Goal: Task Accomplishment & Management: Use online tool/utility

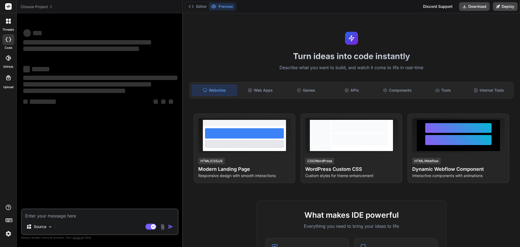
click at [8, 25] on div at bounding box center [8, 20] width 11 height 11
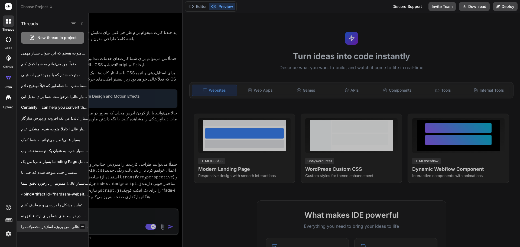
scroll to position [282, 0]
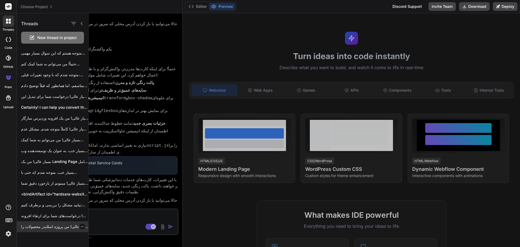
click at [59, 228] on p "بسیار عالی! من پروژه اسلایدر محصولات را..." at bounding box center [54, 226] width 67 height 5
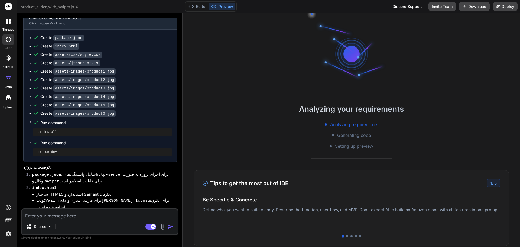
scroll to position [298, 0]
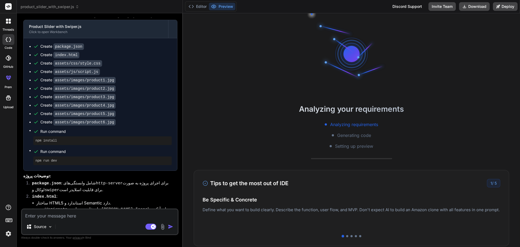
click at [10, 24] on div at bounding box center [8, 20] width 11 height 11
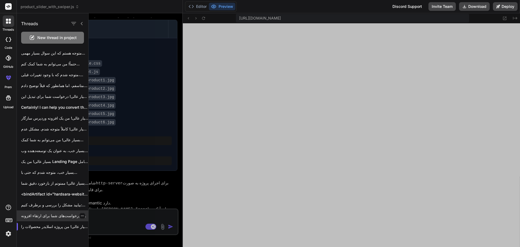
scroll to position [247, 0]
click at [46, 214] on p "بسیار عالی! درخواست‌های شما برای ارتقاء افزونه..." at bounding box center [54, 215] width 67 height 5
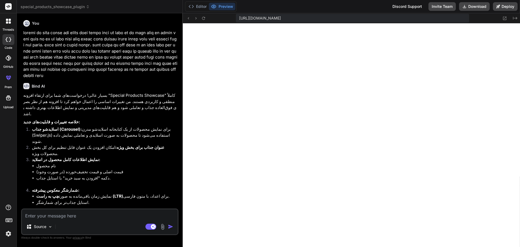
scroll to position [1396, 0]
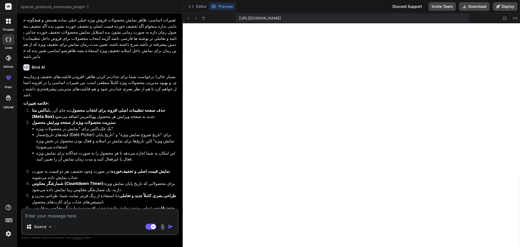
scroll to position [557, 0]
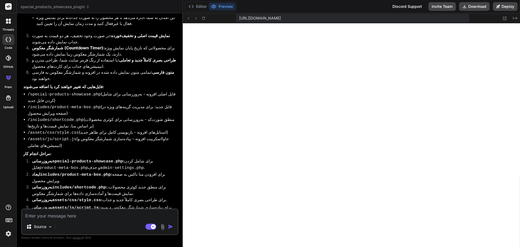
click at [94, 221] on div "Special Products Showcase Plugin - Enhanced" at bounding box center [96, 223] width 134 height 5
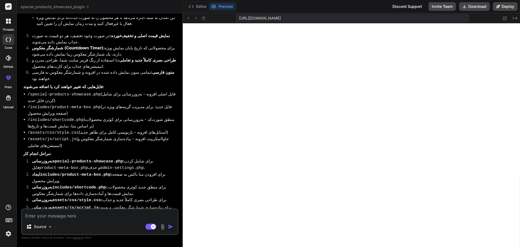
click at [94, 221] on div "Special Products Showcase Plugin - Enhanced" at bounding box center [96, 223] width 134 height 5
click at [195, 9] on button "Editor" at bounding box center [197, 7] width 22 height 8
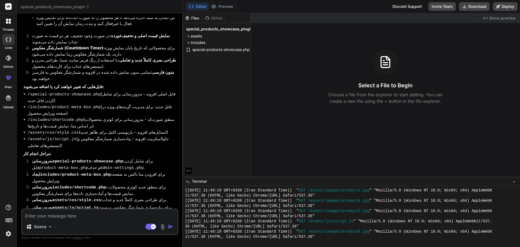
click at [122, 227] on div "Click to open Workbench" at bounding box center [96, 229] width 134 height 4
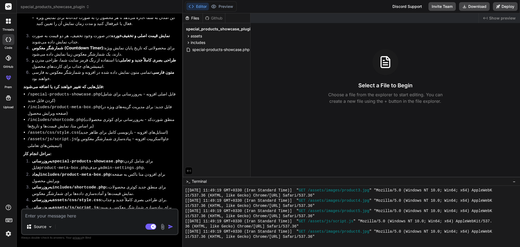
click at [122, 227] on div "Click to open Workbench" at bounding box center [96, 229] width 134 height 4
drag, startPoint x: 122, startPoint y: 151, endPoint x: 62, endPoint y: 148, distance: 59.6
click at [62, 221] on div "Special Products Showcase Plugin - Enhanced" at bounding box center [96, 223] width 134 height 5
click at [96, 221] on div "Special Products Showcase Plugin - Enhanced" at bounding box center [96, 223] width 134 height 5
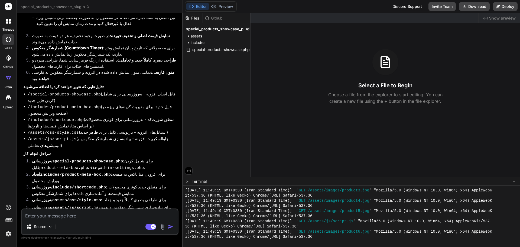
click at [96, 221] on div "Special Products Showcase Plugin - Enhanced" at bounding box center [96, 223] width 134 height 5
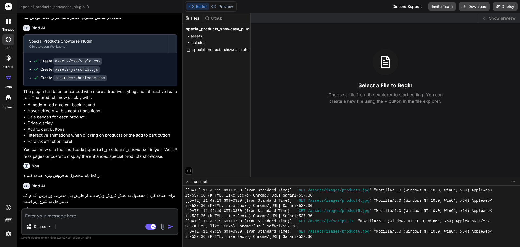
scroll to position [0, 0]
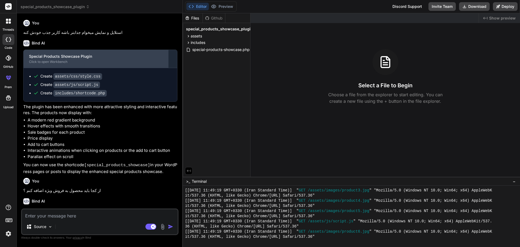
click at [83, 63] on div "Click to open Workbench" at bounding box center [96, 62] width 134 height 4
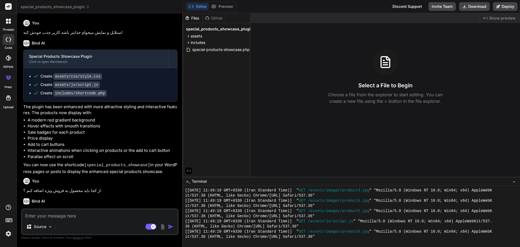
drag, startPoint x: 79, startPoint y: 65, endPoint x: 69, endPoint y: 121, distance: 57.2
click at [69, 121] on li "A modern red gradient background" at bounding box center [103, 120] width 150 height 6
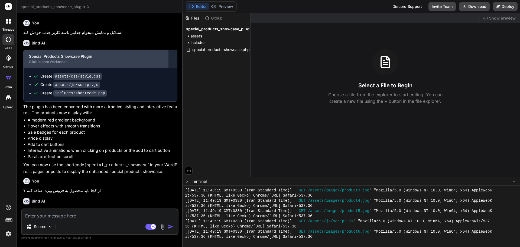
click at [92, 60] on div "Click to open Workbench" at bounding box center [96, 62] width 134 height 4
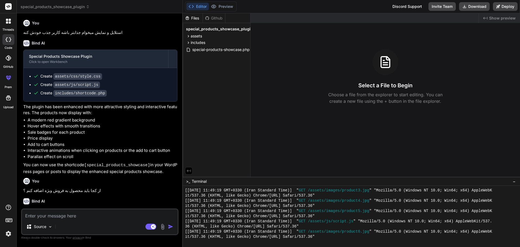
click at [9, 22] on icon at bounding box center [10, 22] width 2 height 2
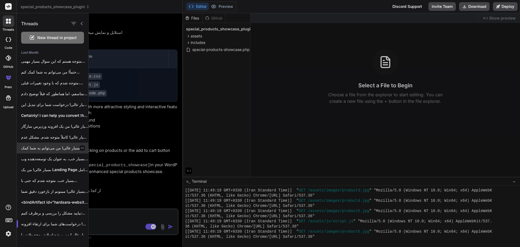
scroll to position [25, 0]
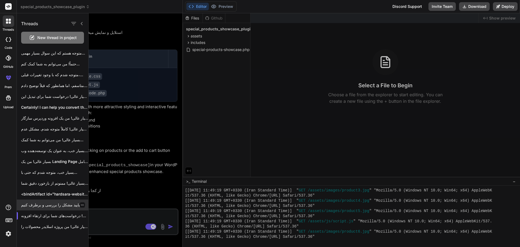
click at [39, 203] on p "بیایید مشکل را بررسی و برطرف کنیم:..." at bounding box center [54, 204] width 67 height 5
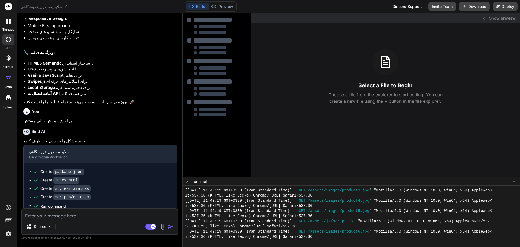
scroll to position [283, 0]
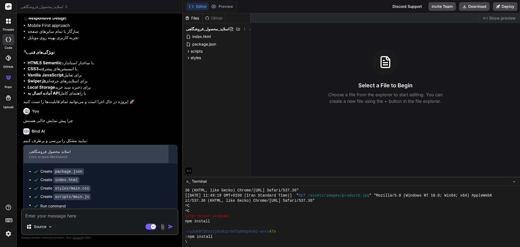
click at [123, 149] on div "اسلاید محصول فروشگاهی" at bounding box center [96, 151] width 134 height 5
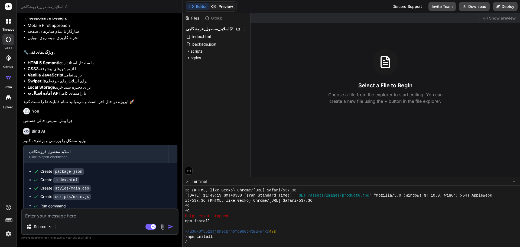
click at [232, 6] on button "Preview" at bounding box center [222, 7] width 27 height 8
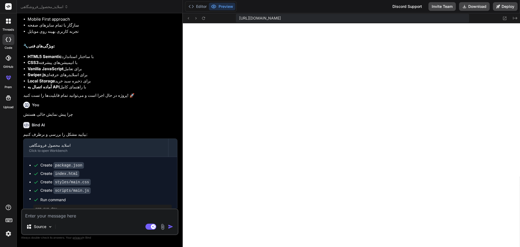
scroll to position [660, 0]
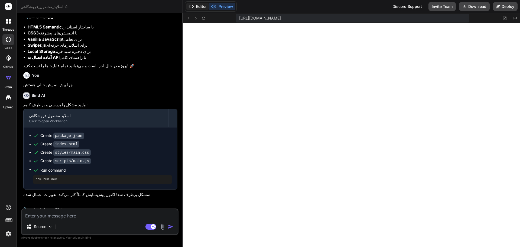
click at [195, 6] on button "Editor" at bounding box center [197, 7] width 22 height 8
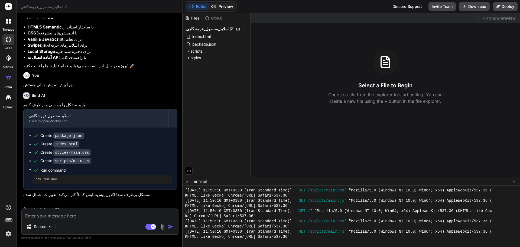
click at [227, 7] on button "Preview" at bounding box center [222, 7] width 27 height 8
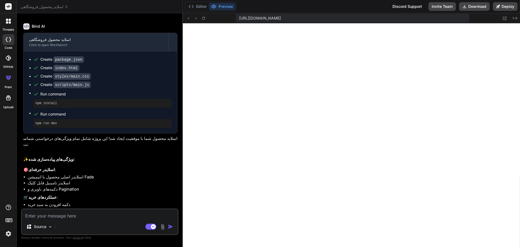
scroll to position [281, 0]
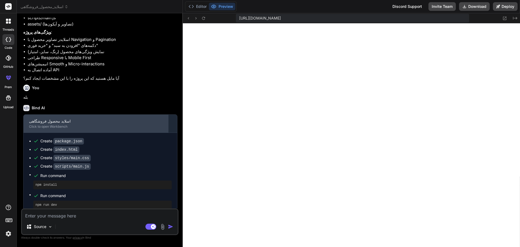
click at [74, 118] on div "اسلاید محصول فروشگاهی" at bounding box center [96, 120] width 134 height 5
click at [73, 118] on div "اسلاید محصول فروشگاهی" at bounding box center [96, 120] width 134 height 5
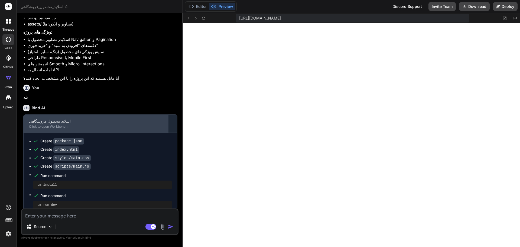
click at [73, 118] on div "اسلاید محصول فروشگاهی" at bounding box center [96, 120] width 134 height 5
drag, startPoint x: 73, startPoint y: 116, endPoint x: 34, endPoint y: 119, distance: 39.1
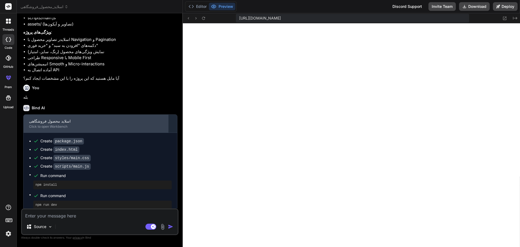
click at [34, 124] on div "Click to open Workbench" at bounding box center [96, 126] width 134 height 4
click at [42, 124] on div "Click to open Workbench" at bounding box center [96, 126] width 134 height 4
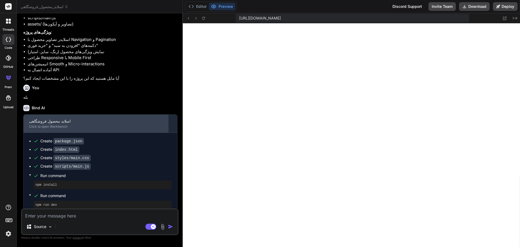
click at [42, 124] on div "Click to open Workbench" at bounding box center [96, 126] width 134 height 4
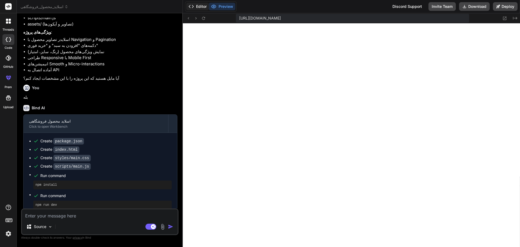
click at [193, 9] on icon at bounding box center [190, 6] width 5 height 5
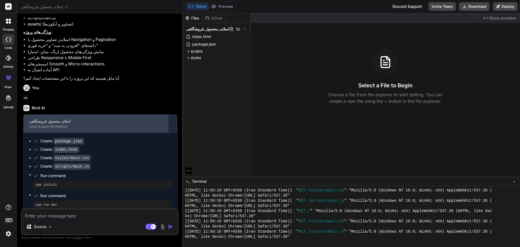
click at [61, 124] on div "Click to open Workbench" at bounding box center [96, 126] width 134 height 4
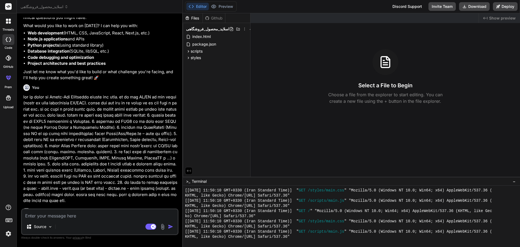
scroll to position [0, 0]
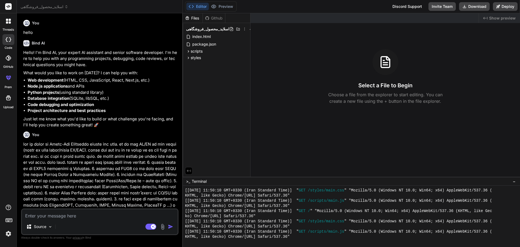
click at [9, 23] on icon at bounding box center [10, 22] width 2 height 2
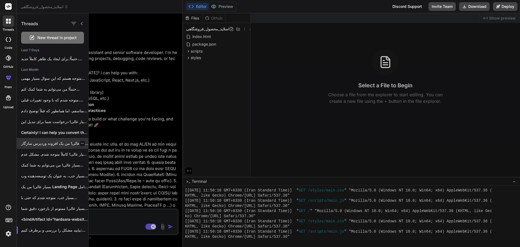
click at [52, 144] on p "بسیار عالی! من یک افزونه وردپرس سازگار..." at bounding box center [54, 143] width 67 height 5
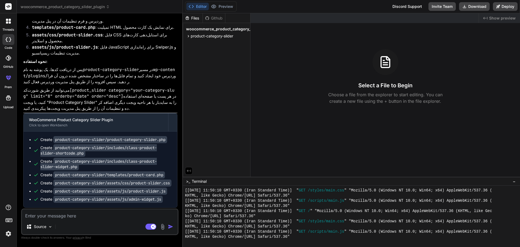
scroll to position [295, 0]
click at [12, 22] on div at bounding box center [8, 20] width 11 height 11
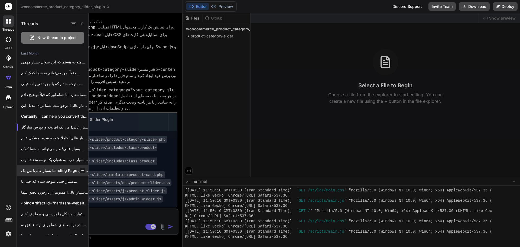
scroll to position [25, 0]
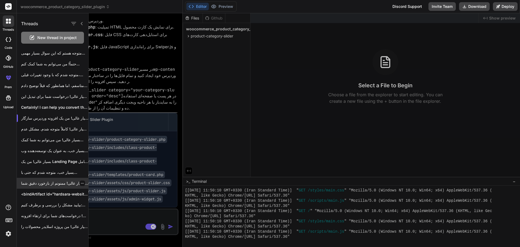
click at [48, 182] on p "بسیار عالی! ممنونم از بازخورد دقیق شما...." at bounding box center [54, 182] width 67 height 5
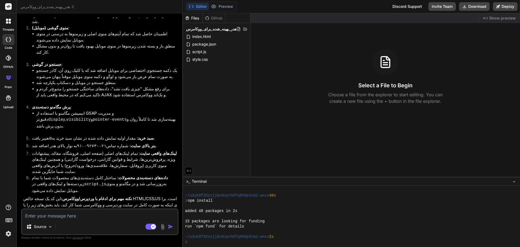
scroll to position [4194, 0]
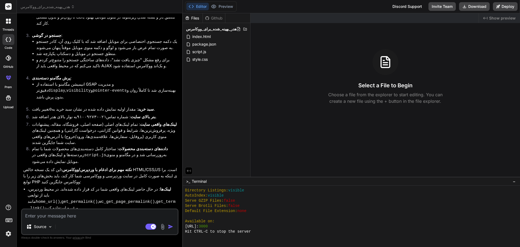
scroll to position [772, 0]
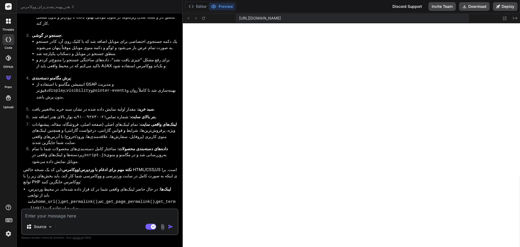
click at [10, 25] on div at bounding box center [8, 20] width 11 height 11
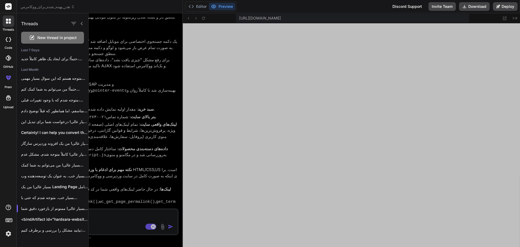
click at [40, 34] on div "New thread in project" at bounding box center [52, 38] width 63 height 12
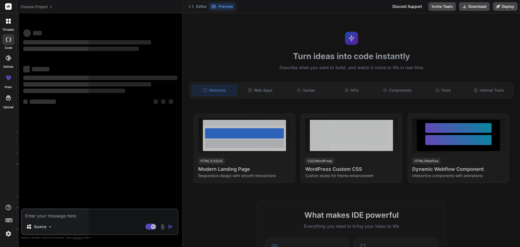
scroll to position [797, 0]
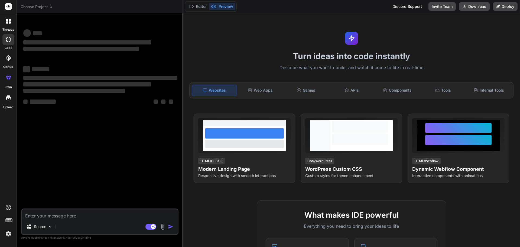
type textarea "x"
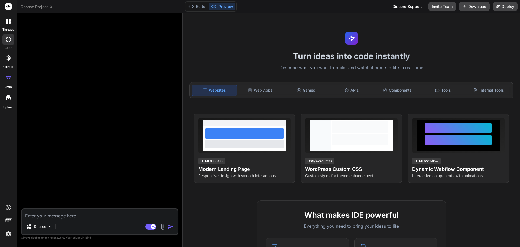
click at [88, 216] on textarea at bounding box center [100, 214] width 156 height 10
type textarea "d"
type textarea "x"
type textarea "di"
type textarea "x"
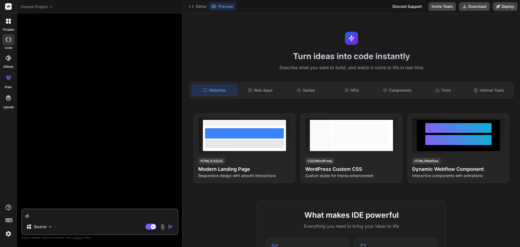
type textarea "d"
type textarea "x"
type textarea "id"
type textarea "x"
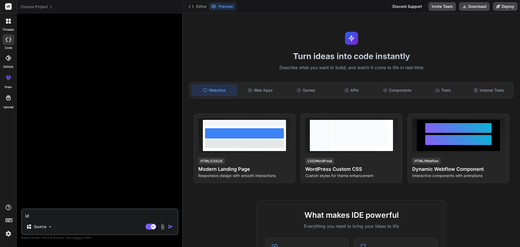
type textarea "i"
type textarea "x"
type textarea "d"
type textarea "x"
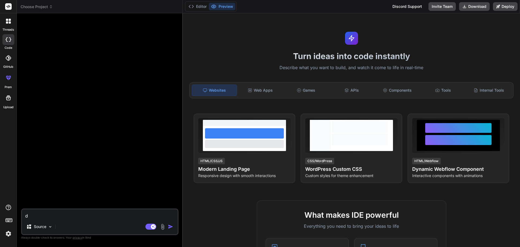
type textarea "di"
type textarea "x"
type textarea "di"
type textarea "x"
type textarea "di"
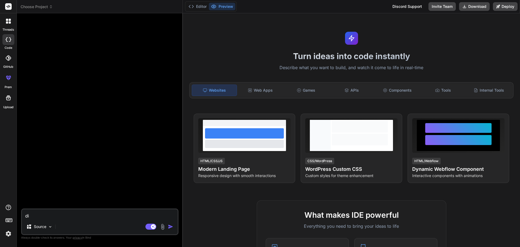
type textarea "x"
type textarea "d"
type textarea "x"
type textarea "ی"
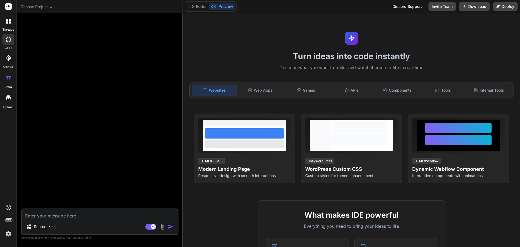
type textarea "x"
type textarea "یه"
type textarea "x"
type textarea "یه"
type textarea "x"
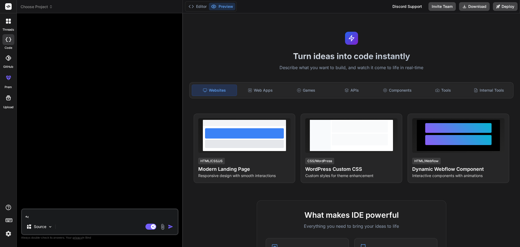
type textarea "یه ط"
type textarea "x"
type textarea "یه طر"
type textarea "x"
type textarea "یه طرا"
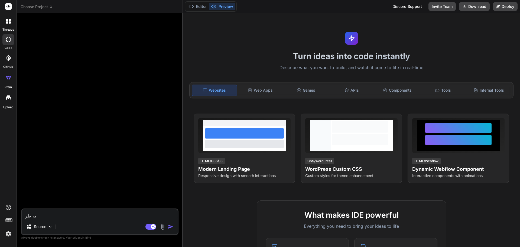
type textarea "x"
type textarea "یه طراح"
type textarea "x"
type textarea "یه طراحی"
type textarea "x"
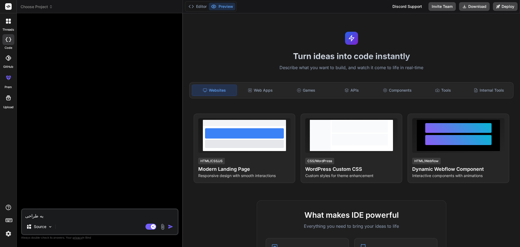
type textarea "یه طراحی"
type textarea "x"
type textarea "یه طراحی م"
type textarea "x"
type textarea "یه طراحی مخ"
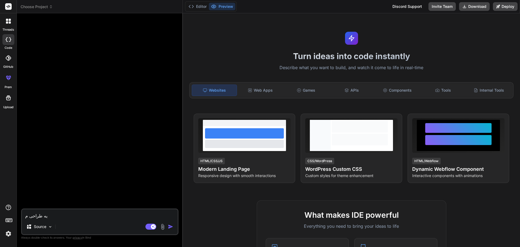
type textarea "x"
type textarea "یه طراحی م"
type textarea "x"
type textarea "یه طراحی"
type textarea "x"
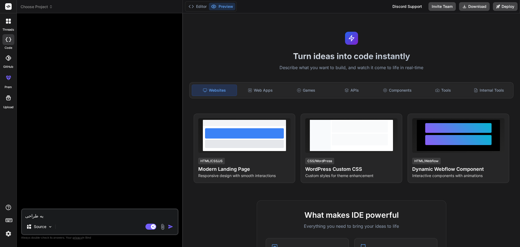
type textarea "یه طراحی ف"
type textarea "x"
type textarea "یه طراحی فو"
type textarea "x"
type textarea "یه طراحی فوق"
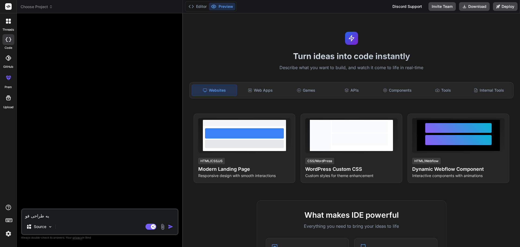
type textarea "x"
type textarea "یه طراحی فوق"
type textarea "x"
type textarea "یه طراحی فوق ح"
type textarea "x"
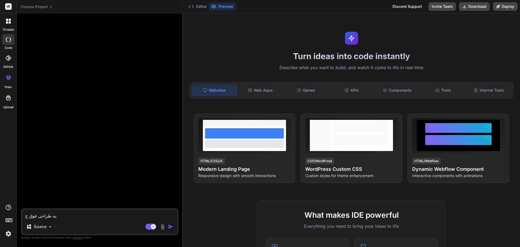
type textarea "یه طراحی فوق حر"
type textarea "x"
type textarea "یه طراحی فوق حرف"
type textarea "x"
type textarea "یه طراحی فوق حرفه"
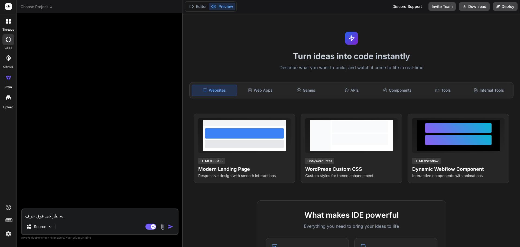
type textarea "x"
type textarea "یه طراحی فوق حرفه"
type textarea "x"
type textarea "یه طراحی فوق حرفه ا"
type textarea "x"
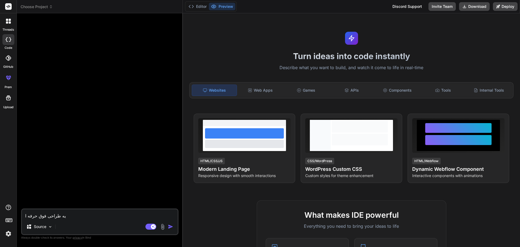
type textarea "یه طراحی فوق حرفه ای"
type textarea "x"
type textarea "یه طراحی فوق حرفه ای"
type textarea "x"
type textarea "یه طراحی فوق حرفه ای م"
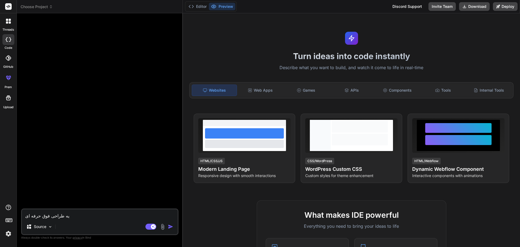
type textarea "x"
type textarea "یه طراحی فوق حرفه ای می"
type textarea "x"
type textarea "یه طراحی فوق حرفه ای میخ"
type textarea "x"
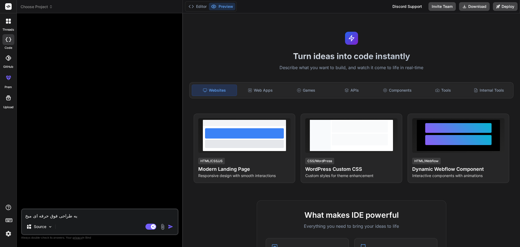
type textarea "یه طراحی فوق حرفه ای میخو"
type textarea "x"
type textarea "یه طراحی فوق حرفه ای میخوا"
type textarea "x"
type textarea "یه طراحی فوق حرفه ای میخوام"
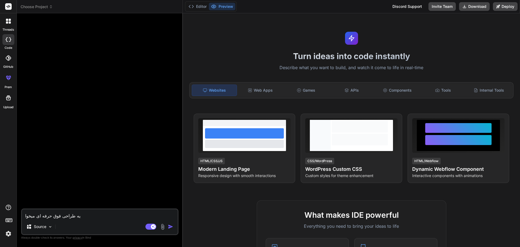
type textarea "x"
type textarea "یه طراحی فوق حرفه ای میخوام"
type textarea "x"
type textarea "یه طراحی فوق حرفه ای میخوام ب"
type textarea "x"
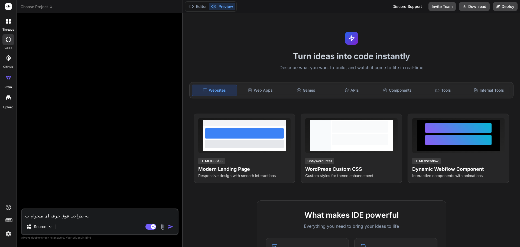
type textarea "یه طراحی فوق حرفه ای میخوام بر"
type textarea "x"
type textarea "یه طراحی فوق حرفه ای میخوام برا"
type textarea "x"
type textarea "یه طراحی فوق حرفه ای میخوام برای"
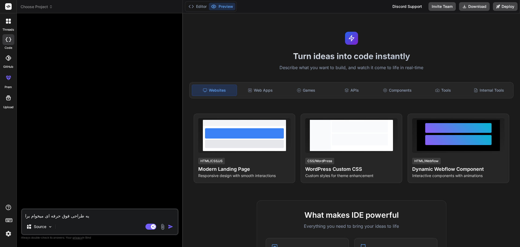
type textarea "x"
type textarea "یه طراحی فوق حرفه ای میخوام برای"
type textarea "x"
type textarea "یه طراحی فوق حرفه ای میخوام برای ق"
type textarea "x"
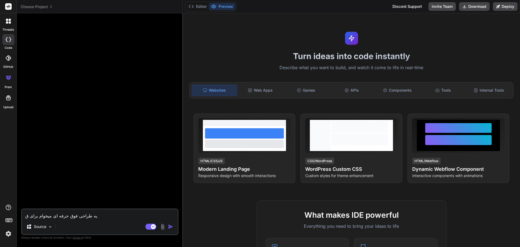
type textarea "یه طراحی فوق حرفه ای میخوام برای قس"
type textarea "x"
type textarea "یه طراحی فوق حرفه ای میخوام برای قسم"
type textarea "x"
type textarea "یه طراحی فوق حرفه ای میخوام برای قسمت"
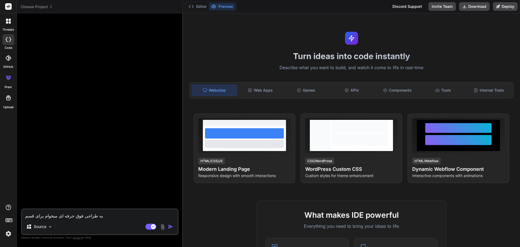
type textarea "x"
type textarea "یه طراحی فوق حرفه ای میخوام برای قسمت"
type textarea "x"
type textarea "یه طراحی فوق حرفه ای میخوام برای قسمت ر"
type textarea "x"
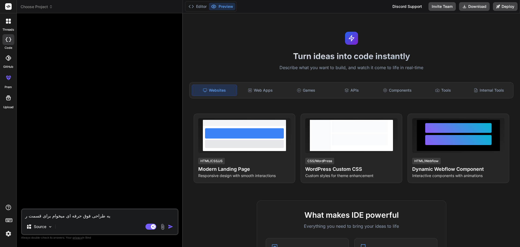
type textarea "یه طراحی فوق حرفه ای میخوام برای قسمت رز"
type textarea "x"
type textarea "یه طراحی فوق حرفه ای میخوام برای قسمت رزر"
type textarea "x"
type textarea "یه طراحی فوق حرفه ای میخوام برای قسمت رزرو"
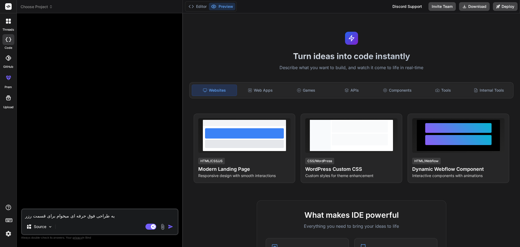
type textarea "x"
type textarea "یه طراحی فوق حرفه ای میخوام برای قسمت رزرو"
type textarea "x"
type textarea "یه طراحی فوق حرفه ای میخوام برای قسمت رزرو ن"
type textarea "x"
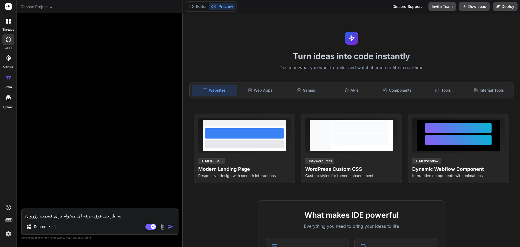
type textarea "یه طراحی فوق حرفه ای میخوام برای قسمت رزرو نو"
type textarea "x"
type textarea "یه طراحی فوق حرفه ای میخوام برای قسمت رزرو نوب"
type textarea "x"
type textarea "یه طراحی فوق حرفه ای میخوام برای قسمت رزرو نوبت"
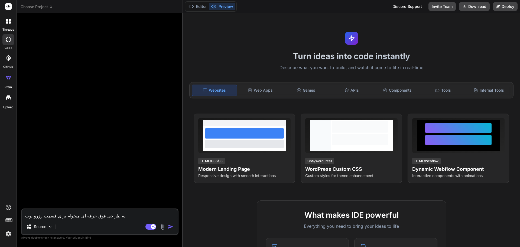
type textarea "x"
type textarea "یه طراحی فوق حرفه ای میخوام برای قسمت رزرو نوبت"
type textarea "x"
type textarea "یه طراحی فوق حرفه ای میخوام برای قسمت رزرو نوبت ب"
type textarea "x"
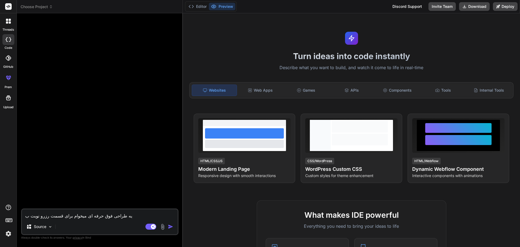
type textarea "یه طراحی فوق حرفه ای میخوام برای قسمت رزرو نوبت بر"
type textarea "x"
type textarea "یه طراحی فوق حرفه ای میخوام برای قسمت رزرو نوبت بری"
type textarea "x"
type textarea "یه طراحی فوق حرفه ای میخوام برای قسمت رزرو نوبت بریا"
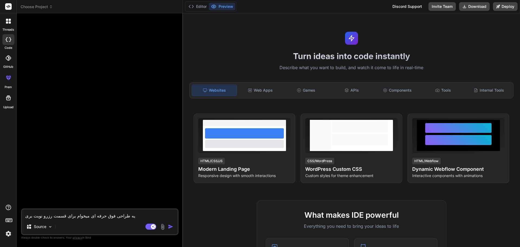
type textarea "x"
type textarea "یه طراحی فوق حرفه ای میخوام برای قسمت رزرو نوبت بری"
type textarea "x"
type textarea "یه طراحی فوق حرفه ای میخوام برای قسمت رزرو نوبت بر"
type textarea "x"
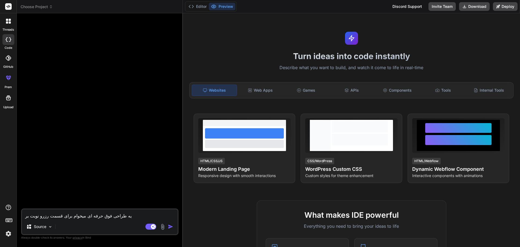
type textarea "یه طراحی فوق حرفه ای میخوام برای قسمت رزرو نوبت برا"
type textarea "x"
type textarea "یه طراحی فوق حرفه ای میخوام برای قسمت رزرو نوبت برای"
type textarea "x"
type textarea "یه طراحی فوق حرفه ای میخوام برای قسمت رزرو نوبت برای"
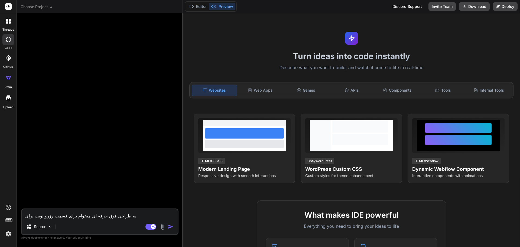
type textarea "x"
type textarea "یه طراحی فوق حرفه ای میخوام برای قسمت رزرو نوبت برای پ"
type textarea "x"
type textarea "یه طراحی فوق حرفه ای میخوام برای قسمت رزرو نوبت برای پي"
type textarea "x"
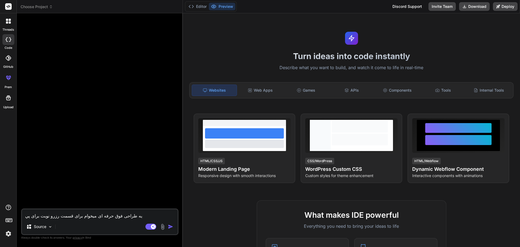
type textarea "یه طراحی فوق حرفه ای میخوام برای قسمت رزرو نوبت برای پ"
type textarea "x"
type textarea "یه طراحی فوق حرفه ای میخوام برای قسمت رزرو نوبت برای پر"
type textarea "x"
type textarea "یه طراحی فوق حرفه ای میخوام برای قسمت رزرو نوبت برای پرز"
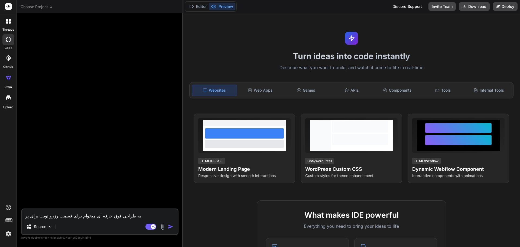
type textarea "x"
type textarea "یه طراحی فوق حرفه ای میخوام برای قسمت رزرو نوبت برای پر"
type textarea "x"
type textarea "یه طراحی فوق حرفه ای میخوام برای قسمت رزرو نوبت برای پ"
type textarea "x"
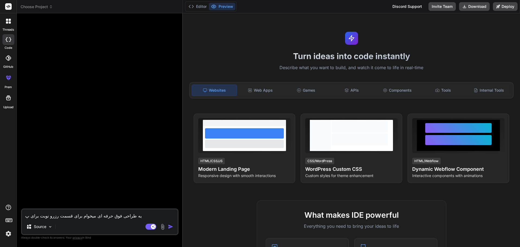
type textarea "یه طراحی فوق حرفه ای میخوام برای قسمت رزرو نوبت برای پز"
type textarea "x"
type textarea "یه طراحی فوق حرفه ای میخوام برای قسمت رزرو نوبت برای پزش"
type textarea "x"
type textarea "یه طراحی فوق حرفه ای میخوام برای قسمت رزرو نوبت برای پزشک"
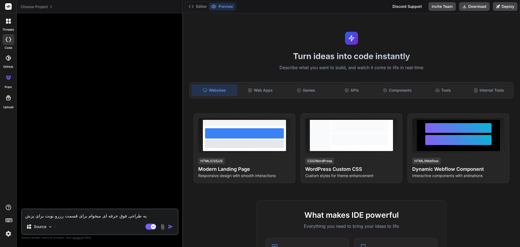
type textarea "x"
type textarea "یه طراحی فوق حرفه ای میخوام برای قسمت رزرو نوبت برای پزشکی"
type textarea "x"
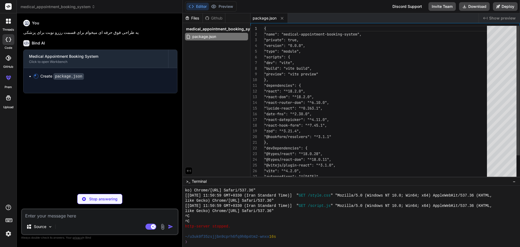
type textarea "x"
type textarea "import { defineConfig } from 'vite' import react from '@vitejs/plugin-react' ex…"
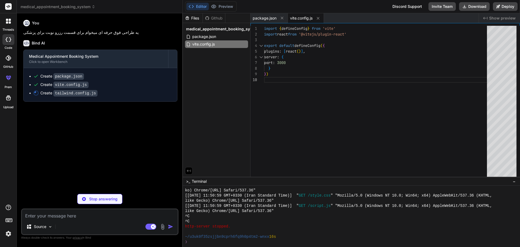
type textarea "x"
type textarea "}"
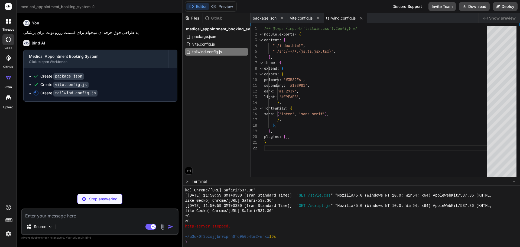
type textarea "x"
type textarea "export default { plugins: { tailwindcss: {}, autoprefixer: {}, }, }"
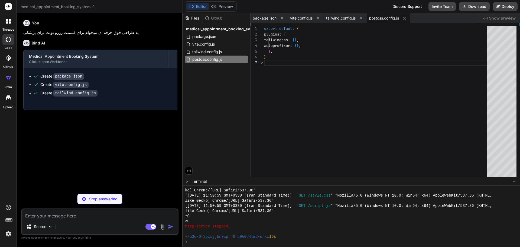
type textarea "x"
type textarea "</body> </html>"
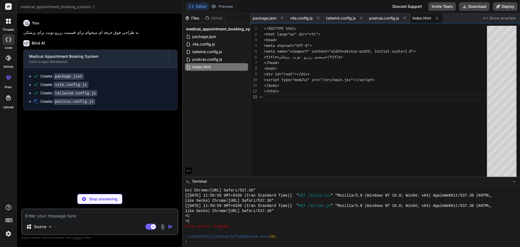
type textarea "x"
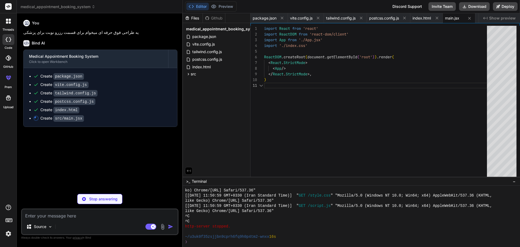
type textarea "x"
type textarea "@tailwind base; @tailwind components; @tailwind utilities;"
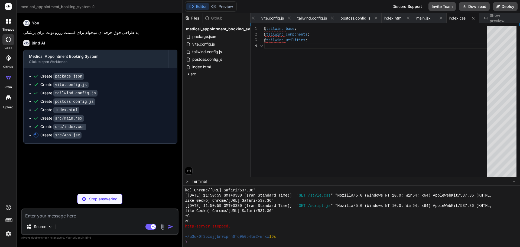
type textarea "x"
type textarea "</div> </Router> ) } export default App"
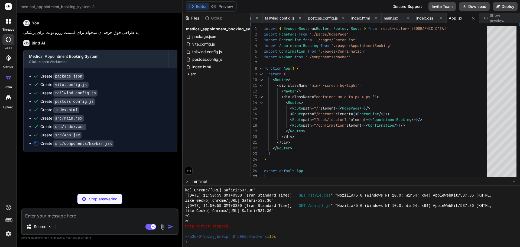
type textarea "x"
type textarea "} export default Navbar"
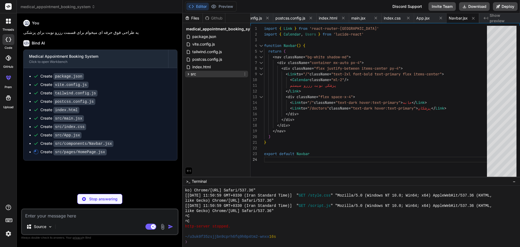
type textarea "x"
type textarea "</Link> </div> ) } export default HomePage"
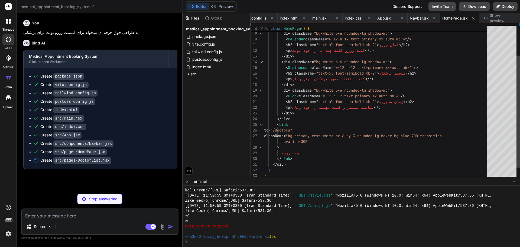
type textarea "x"
type textarea "))} </div> </div> ) } export default DoctorList"
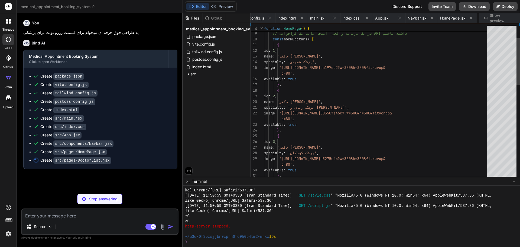
scroll to position [0, 173]
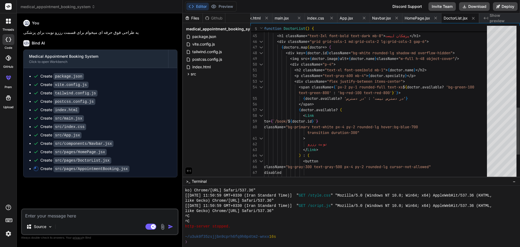
type textarea "x"
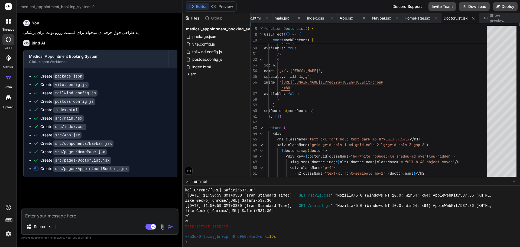
scroll to position [0, 227]
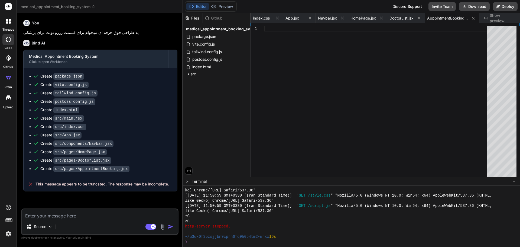
click at [39, 183] on span "This message appears to be truncated. The response may be incomplete." at bounding box center [101, 183] width 133 height 5
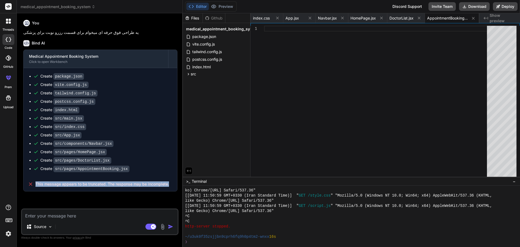
click at [39, 183] on span "This message appears to be truncated. The response may be incomplete." at bounding box center [101, 183] width 133 height 5
click at [78, 184] on span "This message appears to be truncated. The response may be incomplete." at bounding box center [101, 183] width 133 height 5
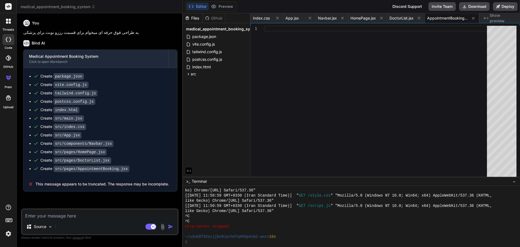
click at [89, 213] on textarea at bounding box center [100, 214] width 156 height 10
click at [89, 217] on textarea at bounding box center [100, 214] width 156 height 10
type textarea "م"
type textarea "x"
type textarea "مح"
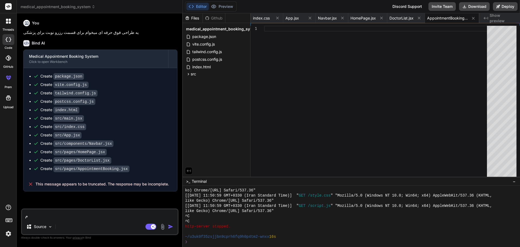
type textarea "x"
type textarea "محد"
type textarea "x"
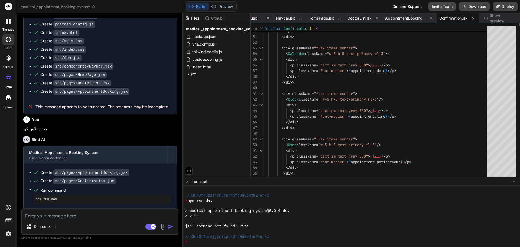
scroll to position [78, 0]
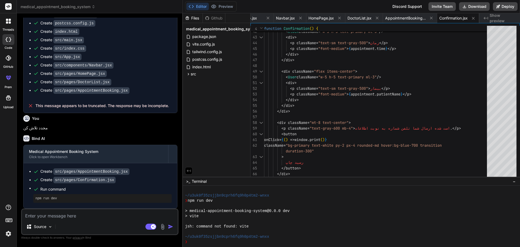
click at [49, 197] on pre "npm run dev" at bounding box center [102, 198] width 134 height 4
click at [199, 240] on div "❯" at bounding box center [349, 241] width 328 height 5
drag, startPoint x: 190, startPoint y: 201, endPoint x: 215, endPoint y: 201, distance: 25.5
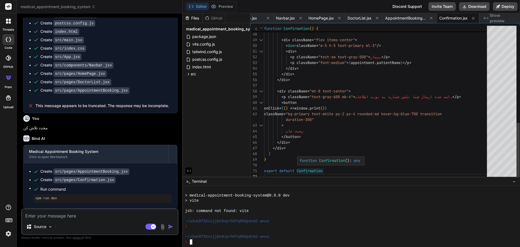
click at [288, 222] on div "~/u3uk0f35zsjjbn9cprh6fq9h0p4tm2-wnxx" at bounding box center [349, 221] width 328 height 5
click at [228, 214] on div at bounding box center [349, 215] width 328 height 5
click at [208, 242] on div "❯" at bounding box center [349, 241] width 328 height 5
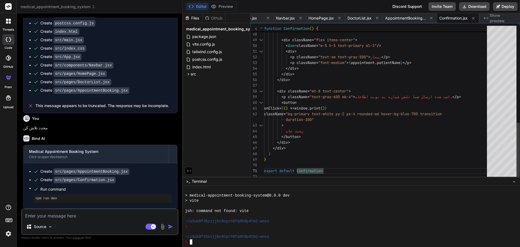
click at [203, 246] on div at bounding box center [351, 215] width 337 height 61
click at [196, 243] on div "❯" at bounding box center [349, 241] width 328 height 5
click at [190, 242] on textarea "Terminal input" at bounding box center [191, 241] width 2 height 5
click at [192, 243] on div "❯" at bounding box center [349, 241] width 328 height 5
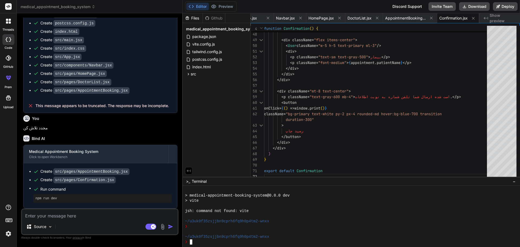
click at [193, 242] on div "❯" at bounding box center [349, 241] width 328 height 5
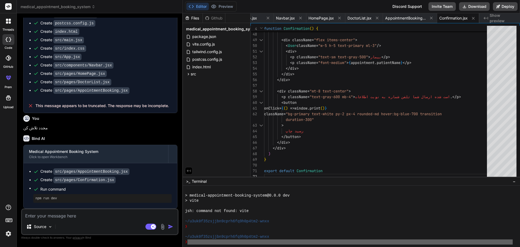
click at [193, 242] on div "❯" at bounding box center [349, 241] width 328 height 5
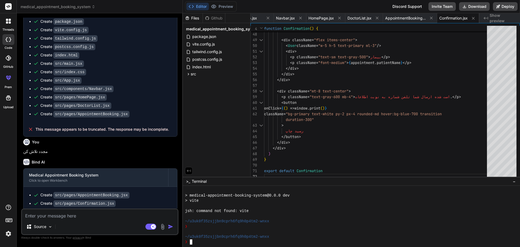
scroll to position [24, 0]
